Goal: Task Accomplishment & Management: Complete application form

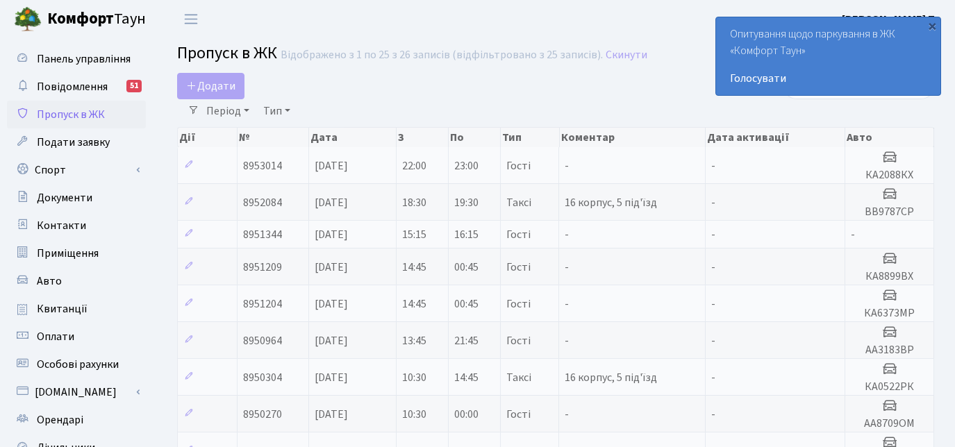
select select "25"
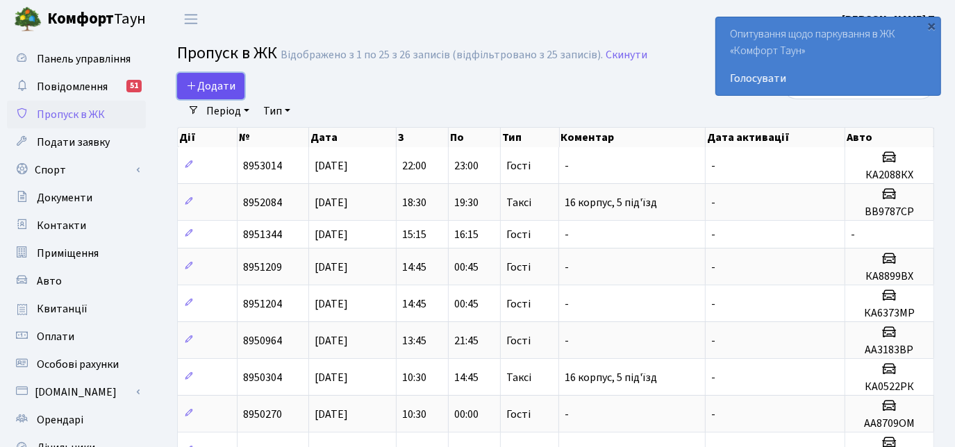
click at [215, 82] on span "Додати" at bounding box center [210, 85] width 49 height 15
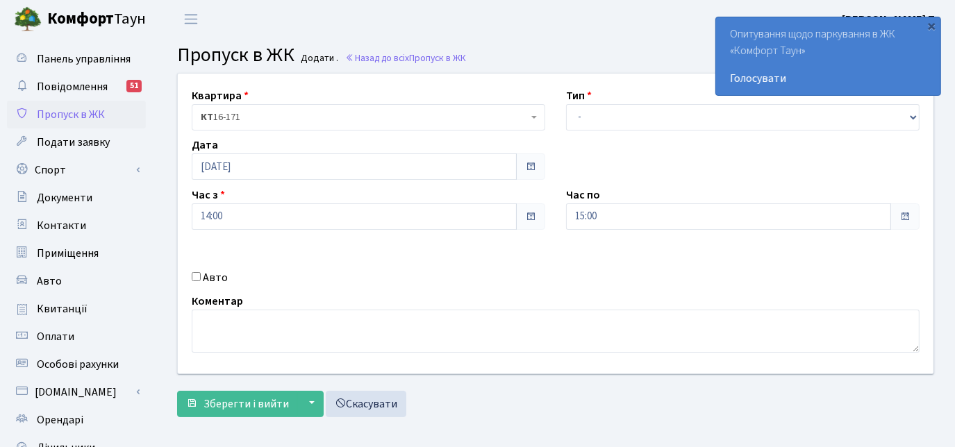
click at [192, 273] on input "Авто" at bounding box center [196, 276] width 9 height 9
checkbox input "true"
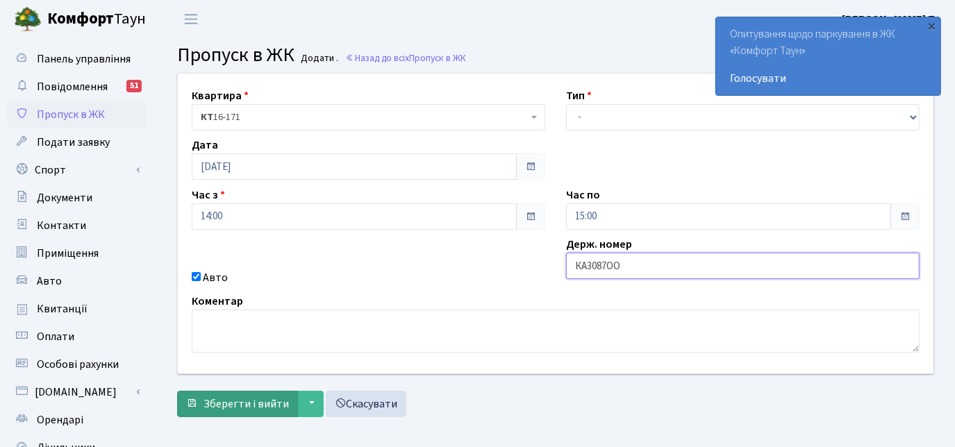
type input "КА3087ОО"
click at [241, 397] on span "Зберегти і вийти" at bounding box center [245, 404] width 85 height 15
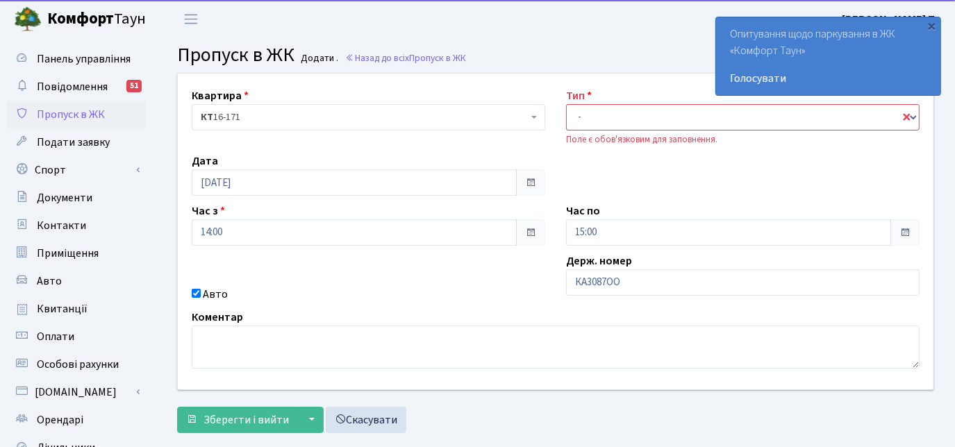
select select "3"
click at [566, 104] on select "- Доставка Таксі Гості Сервіс" at bounding box center [742, 117] width 353 height 26
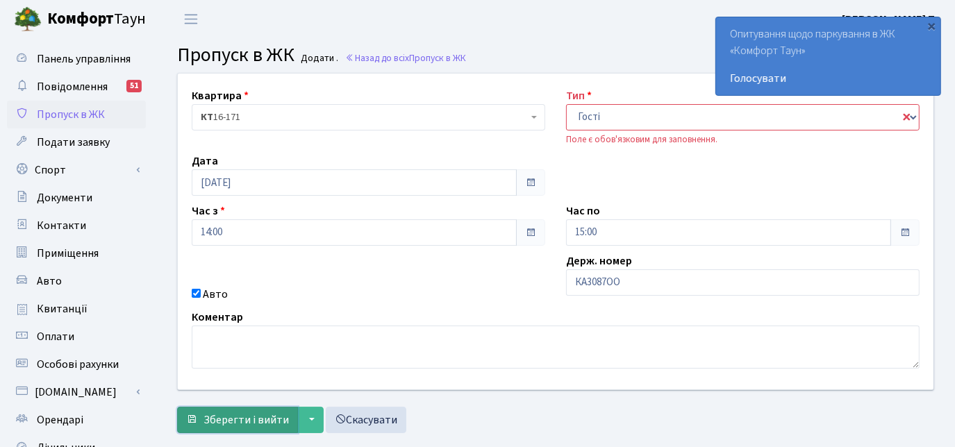
click at [281, 420] on span "Зберегти і вийти" at bounding box center [245, 419] width 85 height 15
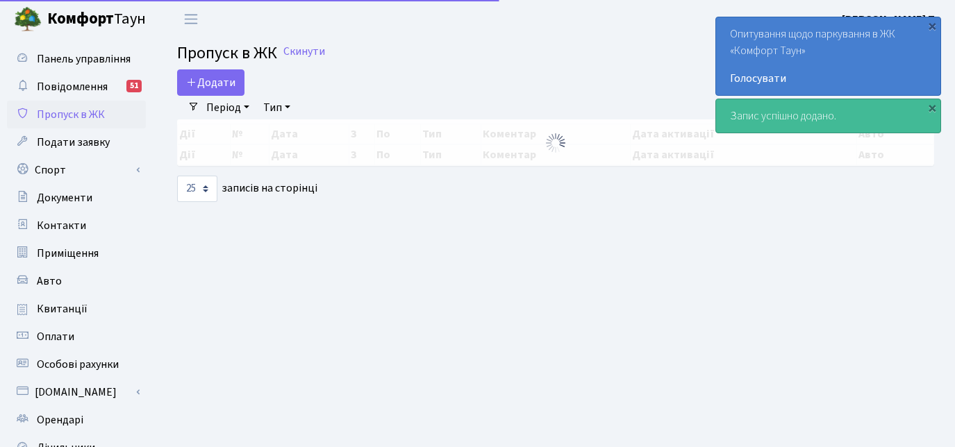
select select "25"
